Goal: Task Accomplishment & Management: Manage account settings

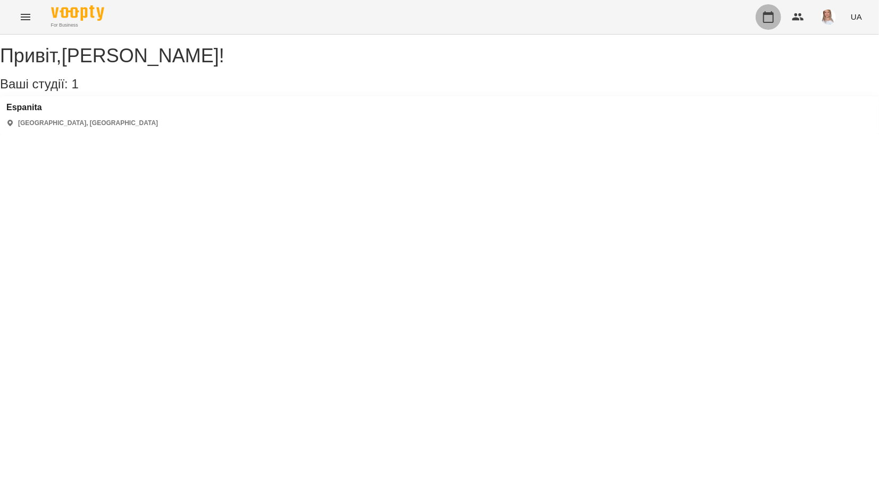
click at [765, 13] on icon "button" at bounding box center [768, 17] width 11 height 12
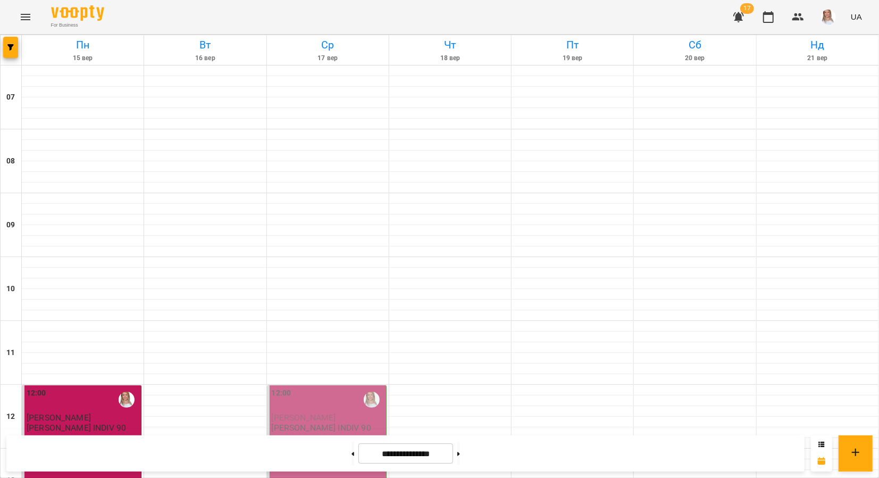
scroll to position [656, 0]
click at [352, 453] on button at bounding box center [353, 452] width 3 height 23
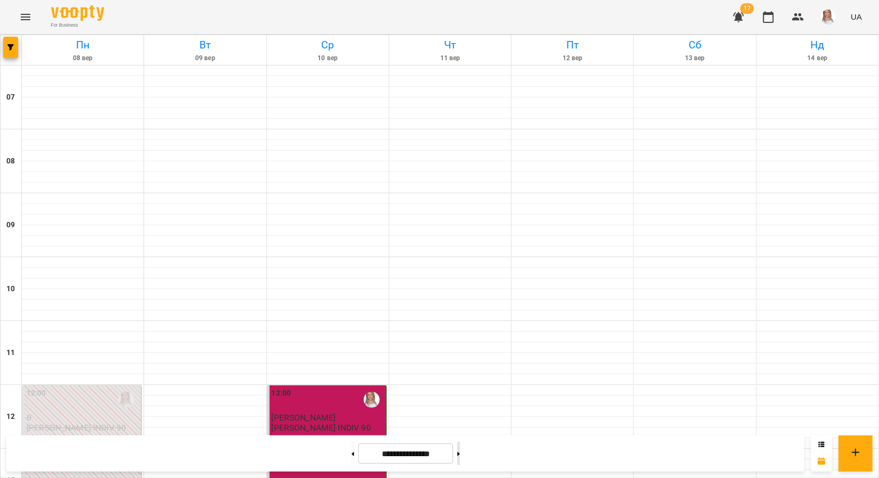
click at [460, 453] on button at bounding box center [458, 452] width 3 height 23
type input "**********"
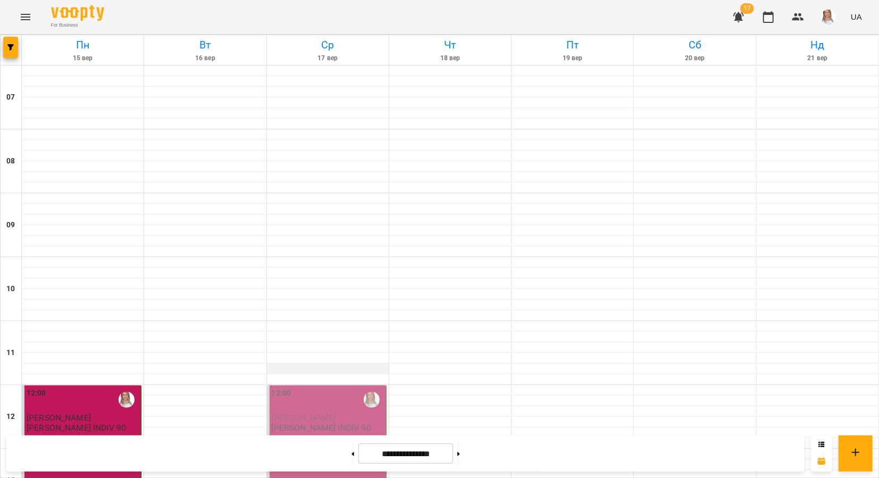
scroll to position [178, 0]
click at [326, 413] on p "[PERSON_NAME]" at bounding box center [328, 417] width 112 height 9
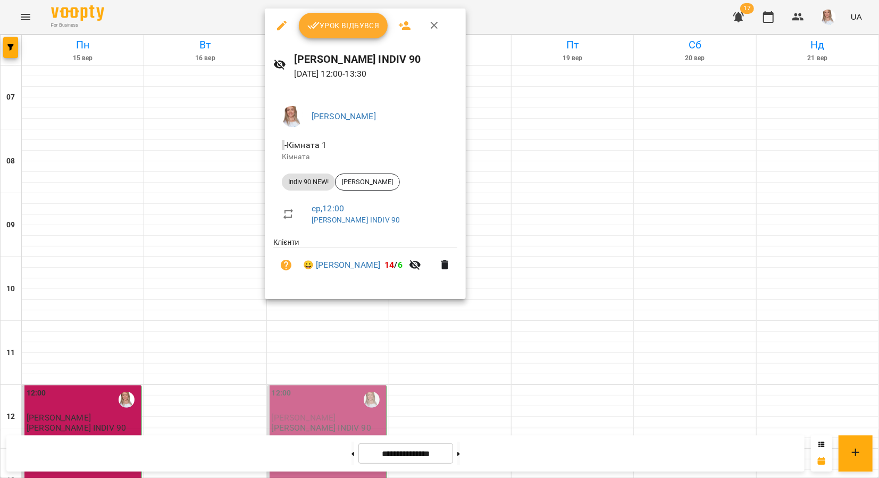
click at [333, 22] on span "Урок відбувся" at bounding box center [343, 25] width 72 height 13
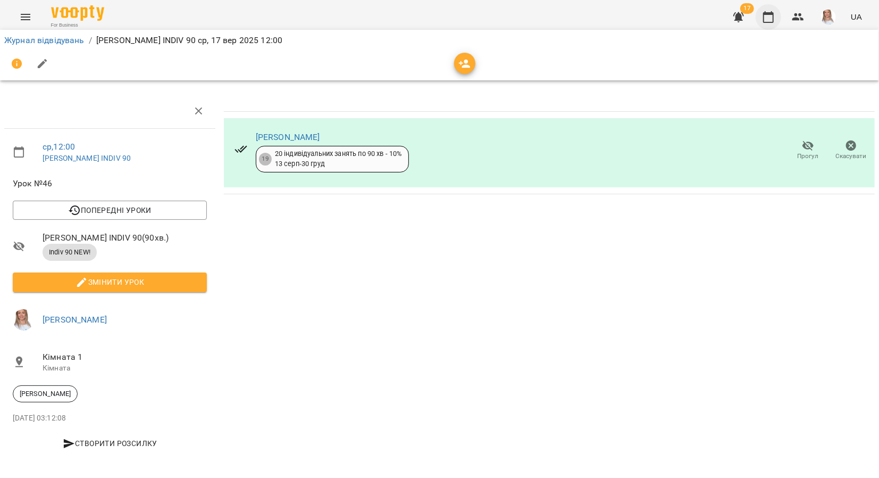
click at [772, 14] on icon "button" at bounding box center [768, 17] width 11 height 12
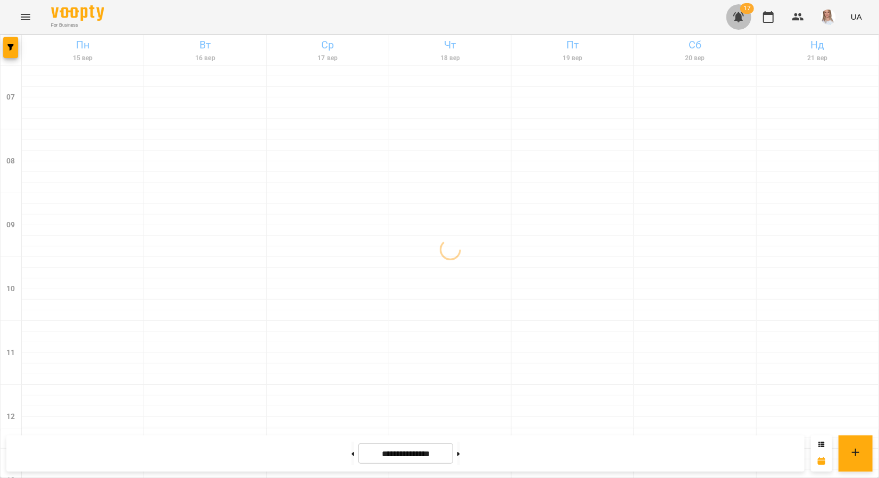
click at [742, 14] on icon "button" at bounding box center [738, 17] width 13 height 13
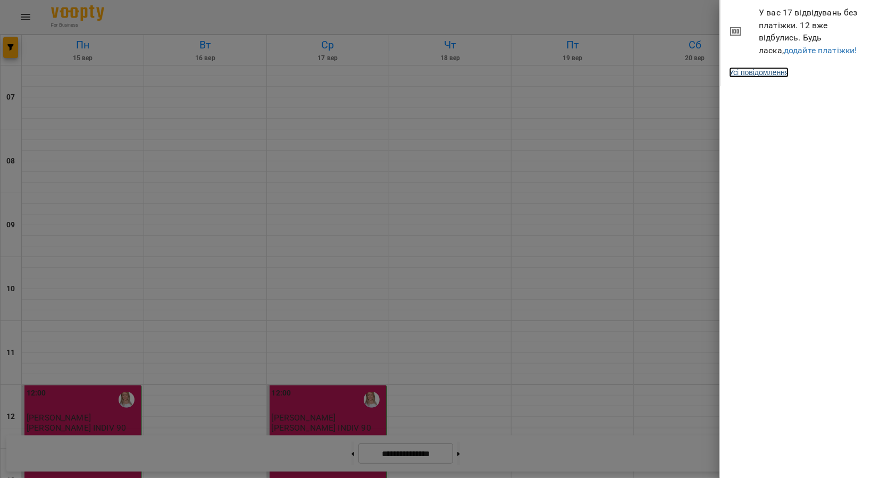
click at [781, 72] on link "Усі повідомлення" at bounding box center [759, 72] width 60 height 11
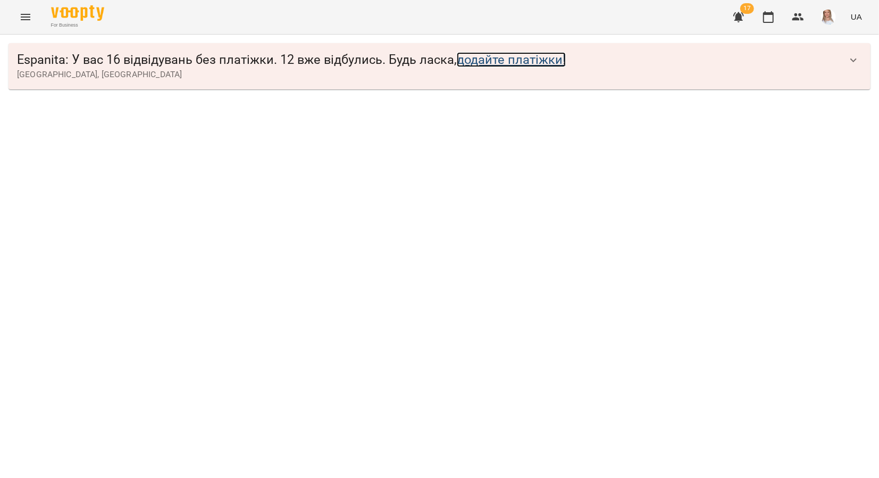
click at [531, 61] on link "додайте платіжки!" at bounding box center [511, 59] width 109 height 15
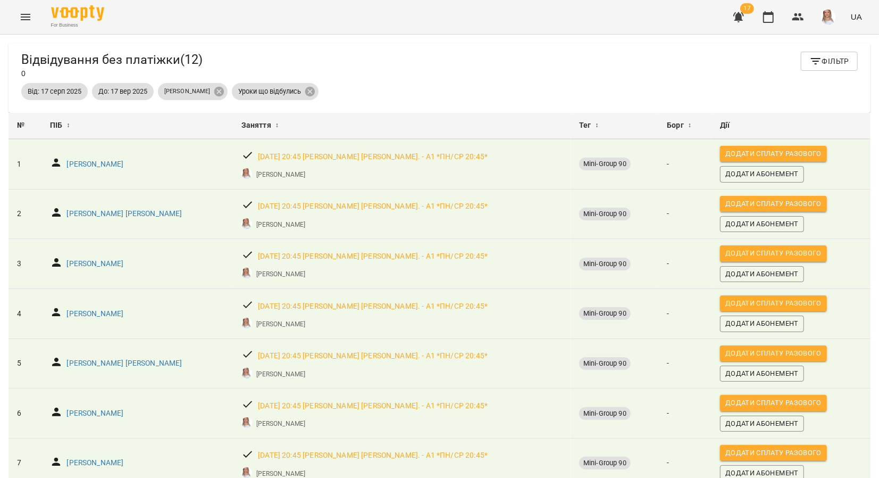
click at [732, 14] on button "button" at bounding box center [739, 17] width 26 height 26
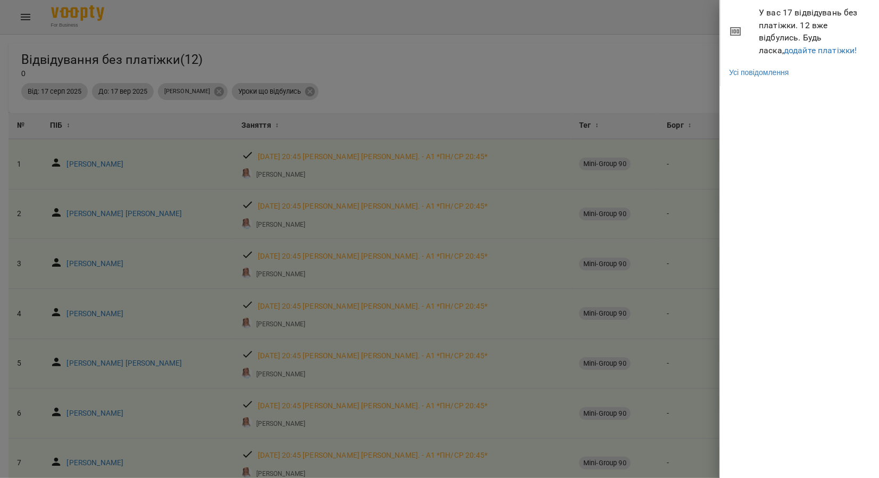
click at [729, 20] on li "У вас 17 відвідувань без платіжки. 12 вже відбулись. Будь ласка, додайте платіж…" at bounding box center [800, 31] width 159 height 63
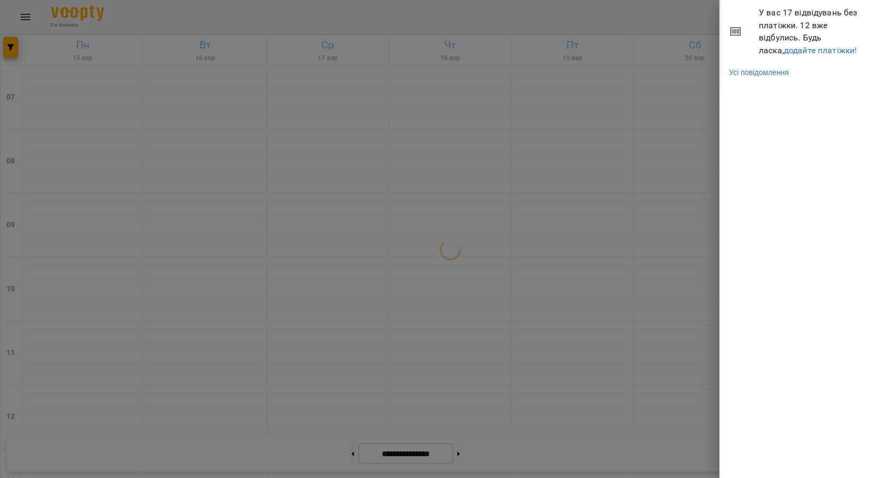
click at [677, 18] on div at bounding box center [439, 239] width 879 height 478
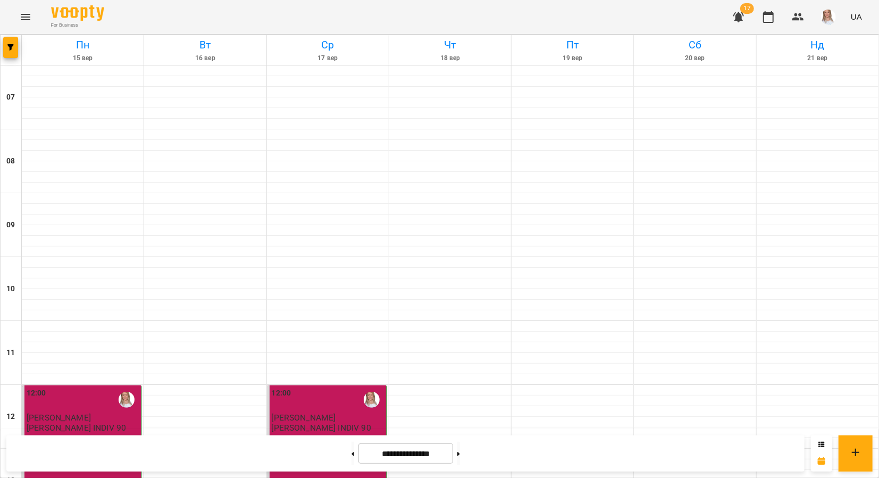
scroll to position [372, 0]
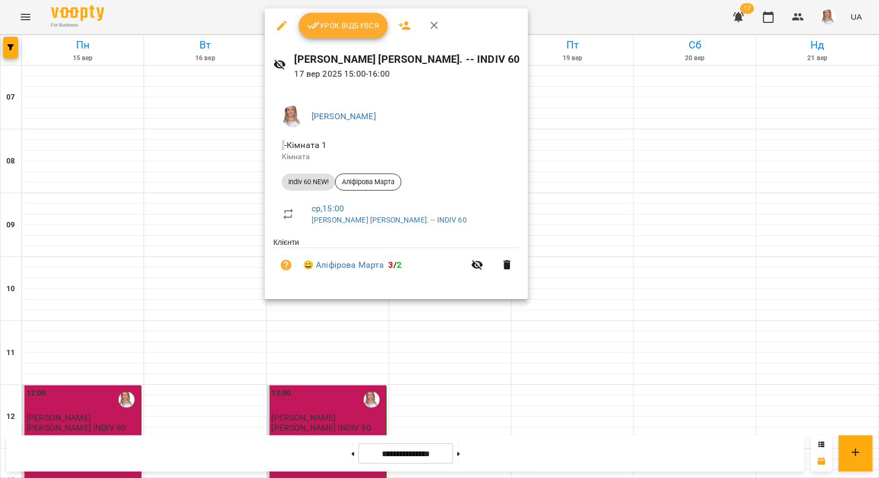
click at [333, 22] on span "Урок відбувся" at bounding box center [343, 25] width 72 height 13
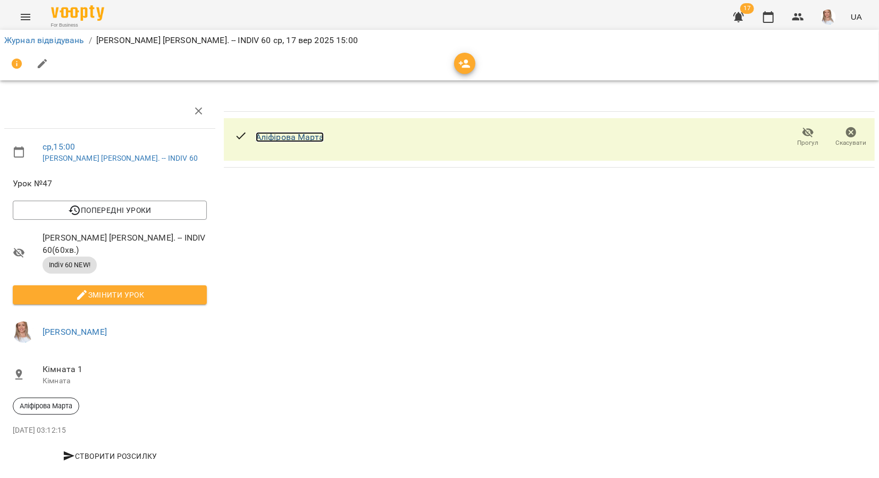
click at [281, 133] on link "Аліфірова Марта" at bounding box center [290, 137] width 68 height 10
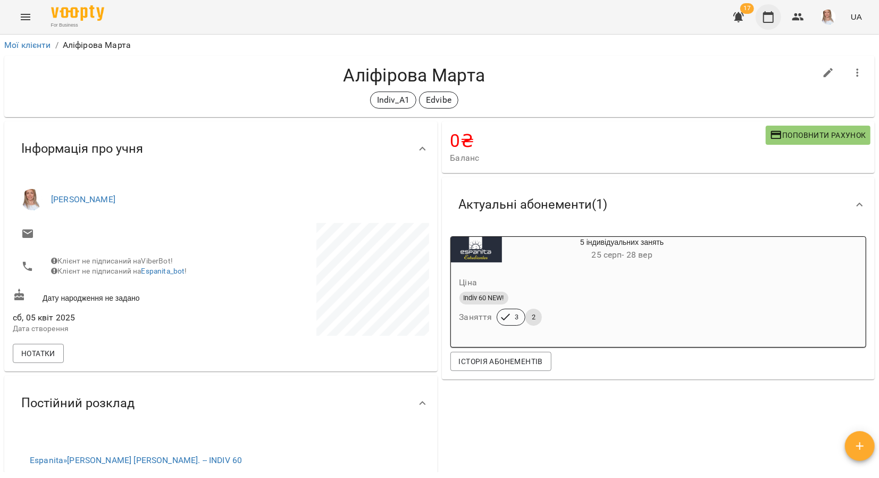
click at [772, 17] on icon "button" at bounding box center [768, 17] width 13 height 13
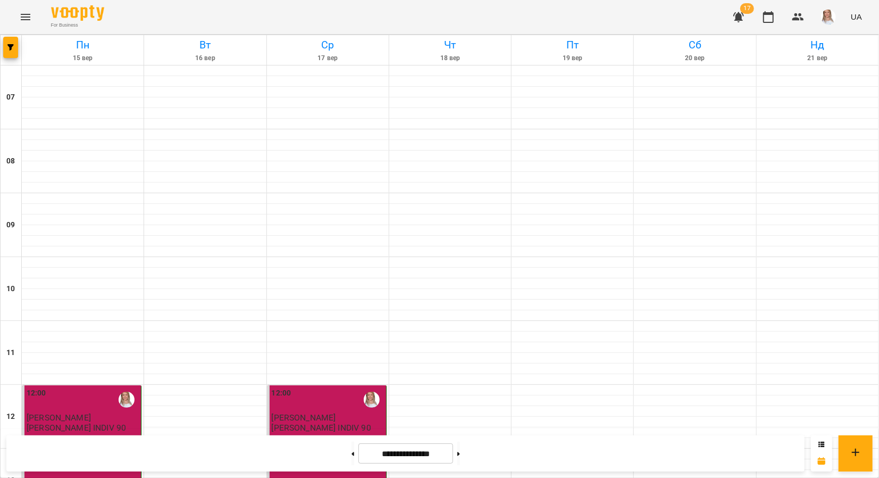
scroll to position [656, 0]
click at [460, 453] on button at bounding box center [458, 452] width 3 height 23
type input "**********"
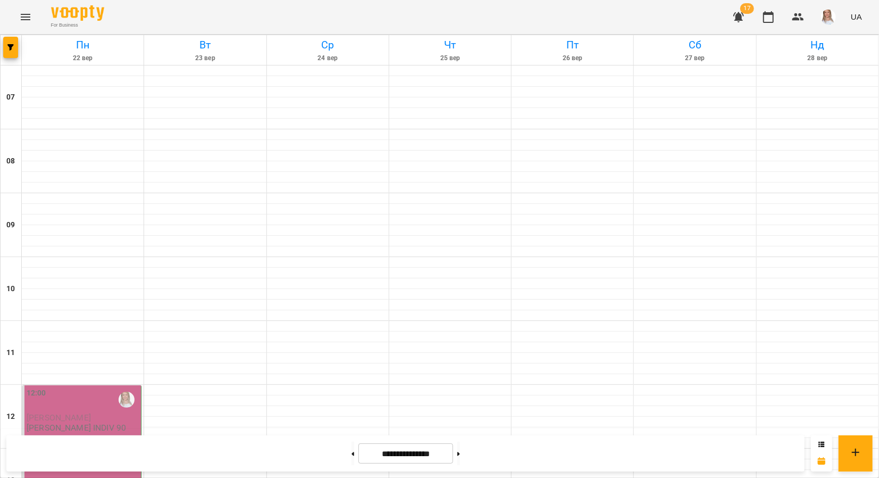
scroll to position [124, 0]
